Goal: Task Accomplishment & Management: Use online tool/utility

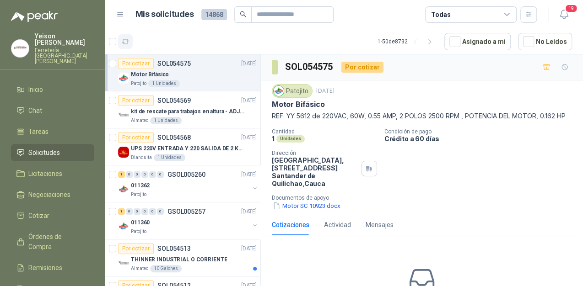
click at [131, 39] on button "button" at bounding box center [125, 41] width 15 height 15
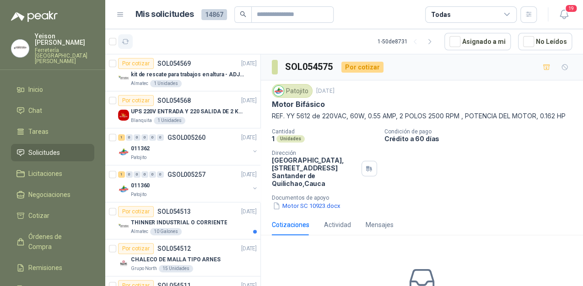
click at [128, 43] on icon "button" at bounding box center [125, 41] width 7 height 5
drag, startPoint x: 126, startPoint y: 41, endPoint x: 131, endPoint y: 42, distance: 4.7
click at [126, 41] on icon "button" at bounding box center [126, 42] width 8 height 8
click at [128, 41] on icon "button" at bounding box center [125, 41] width 7 height 5
click at [129, 41] on icon "button" at bounding box center [126, 42] width 8 height 8
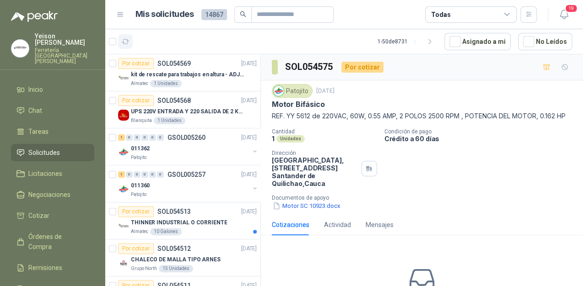
click at [130, 42] on button "button" at bounding box center [125, 41] width 15 height 15
click at [126, 43] on icon "button" at bounding box center [126, 42] width 8 height 8
click at [126, 41] on icon "button" at bounding box center [126, 42] width 8 height 8
